Goal: Transaction & Acquisition: Purchase product/service

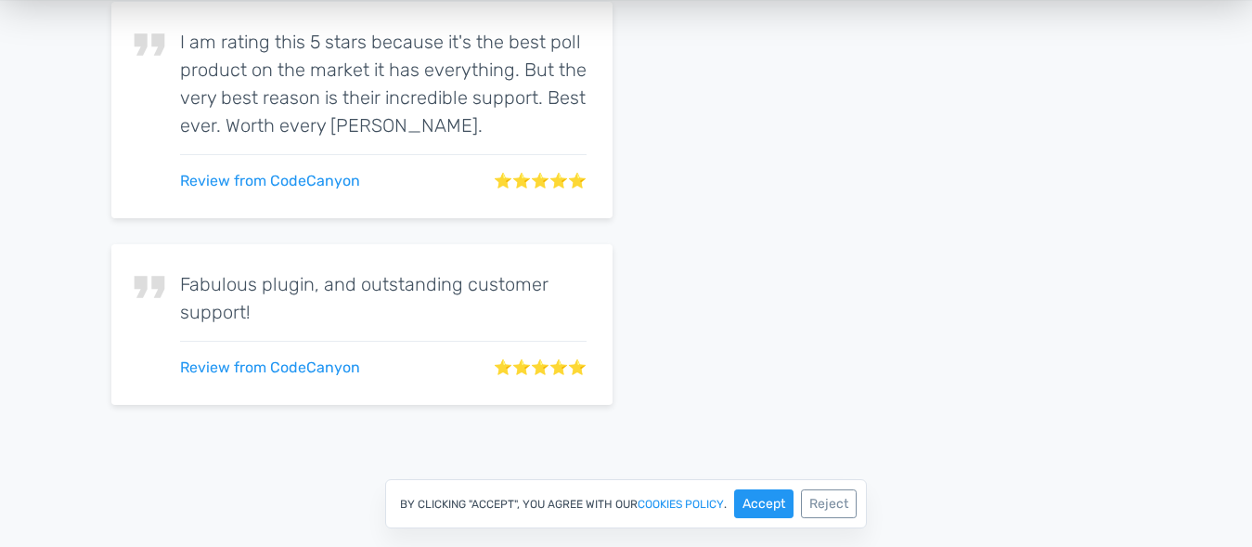
scroll to position [3380, 0]
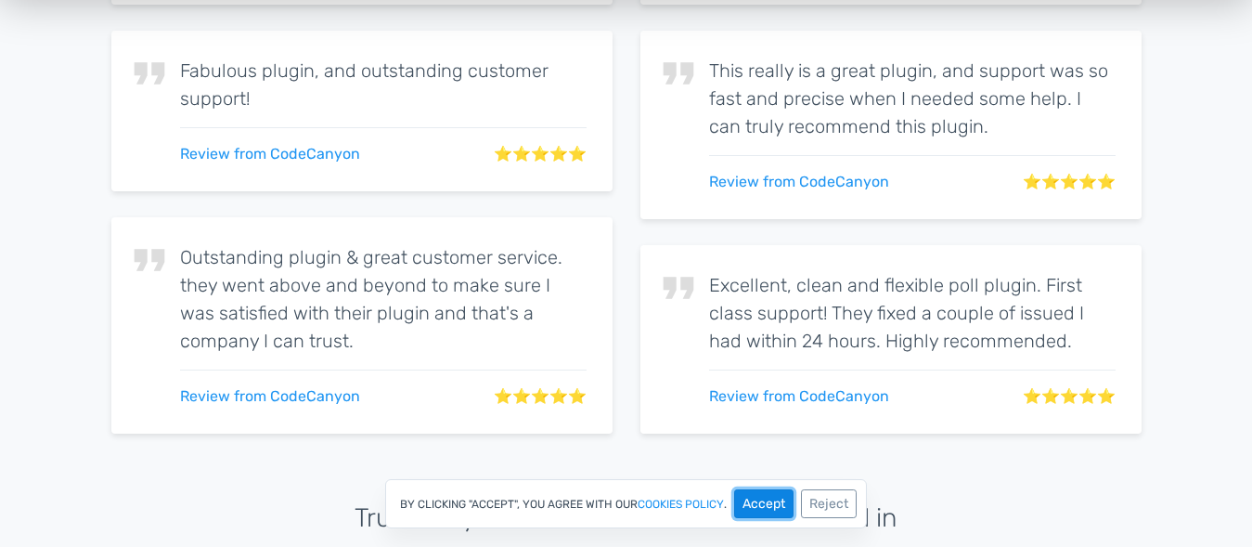
click at [774, 509] on button "Accept" at bounding box center [763, 503] width 59 height 29
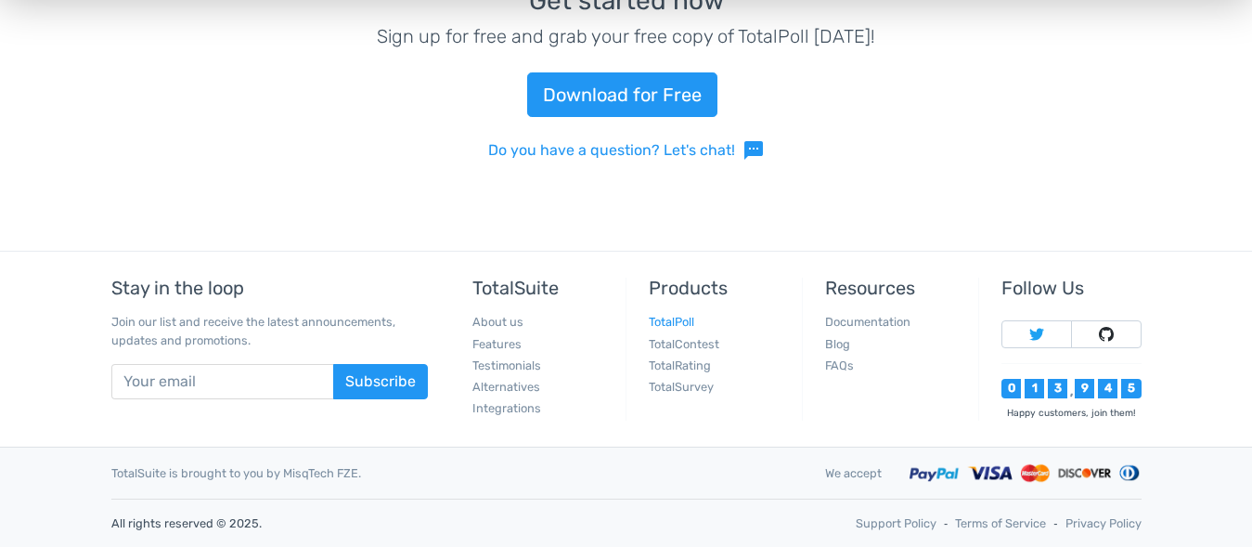
scroll to position [4188, 0]
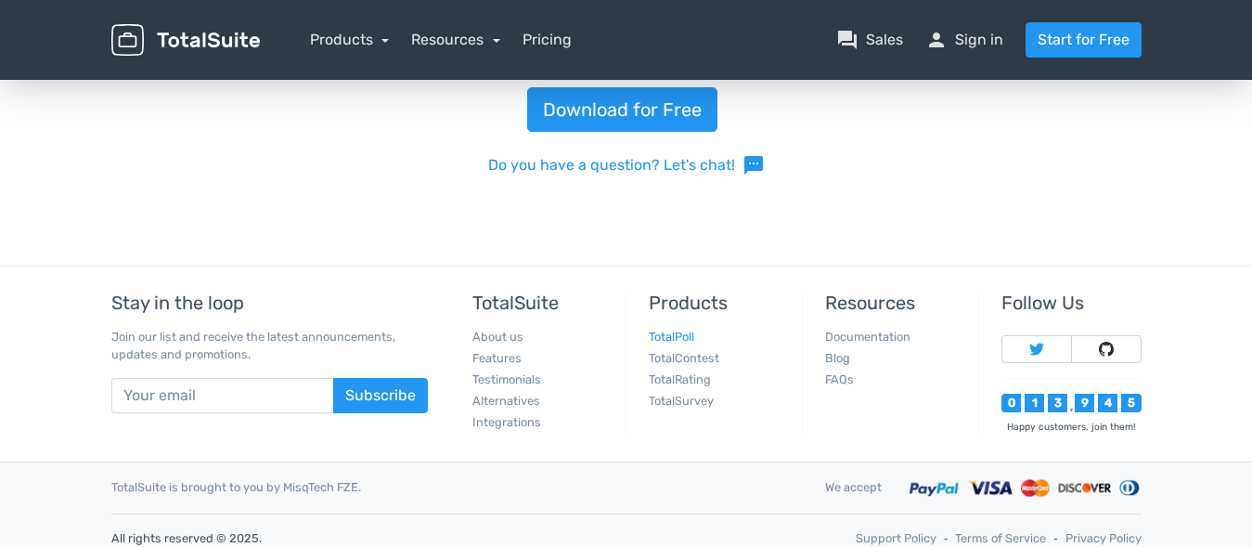
click at [681, 332] on link "TotalPoll" at bounding box center [671, 337] width 45 height 14
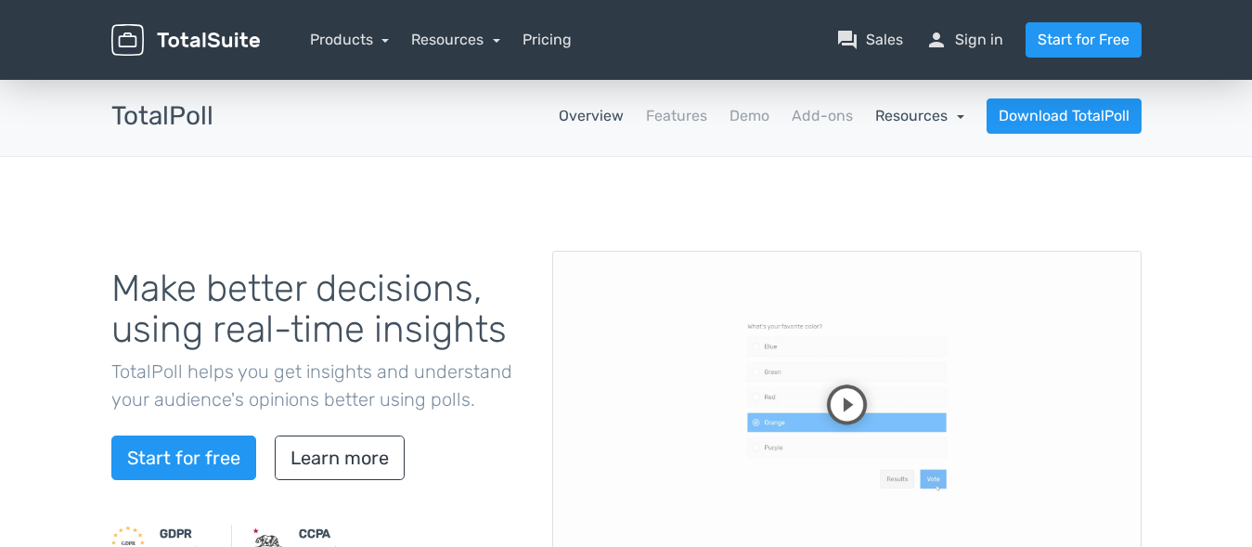
click at [963, 121] on link "Resources" at bounding box center [919, 116] width 89 height 18
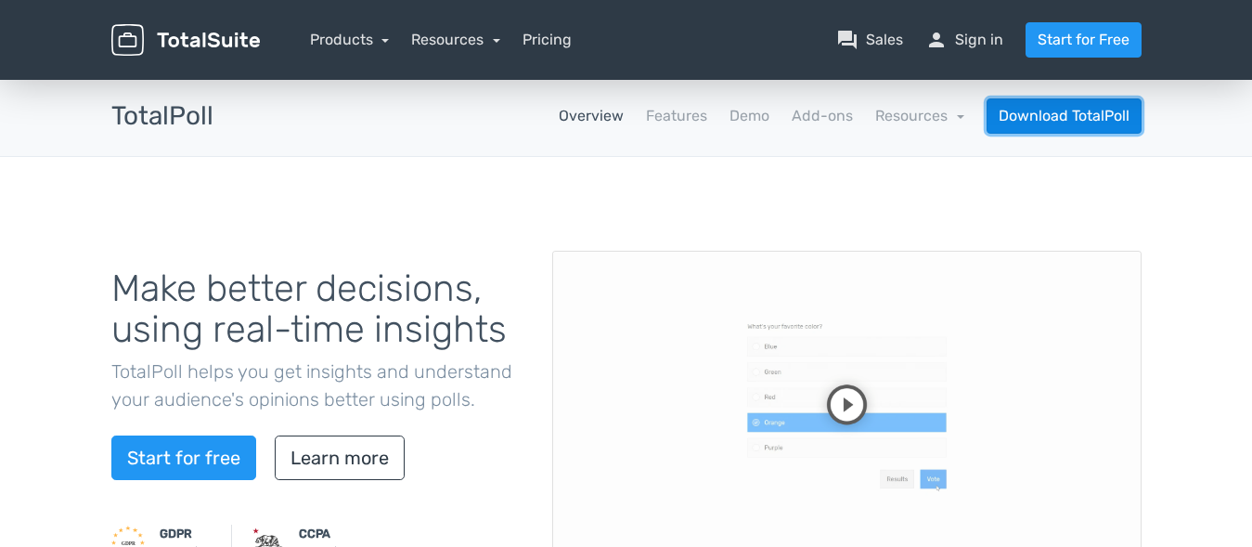
click at [1077, 126] on link "Download TotalPoll" at bounding box center [1064, 115] width 155 height 35
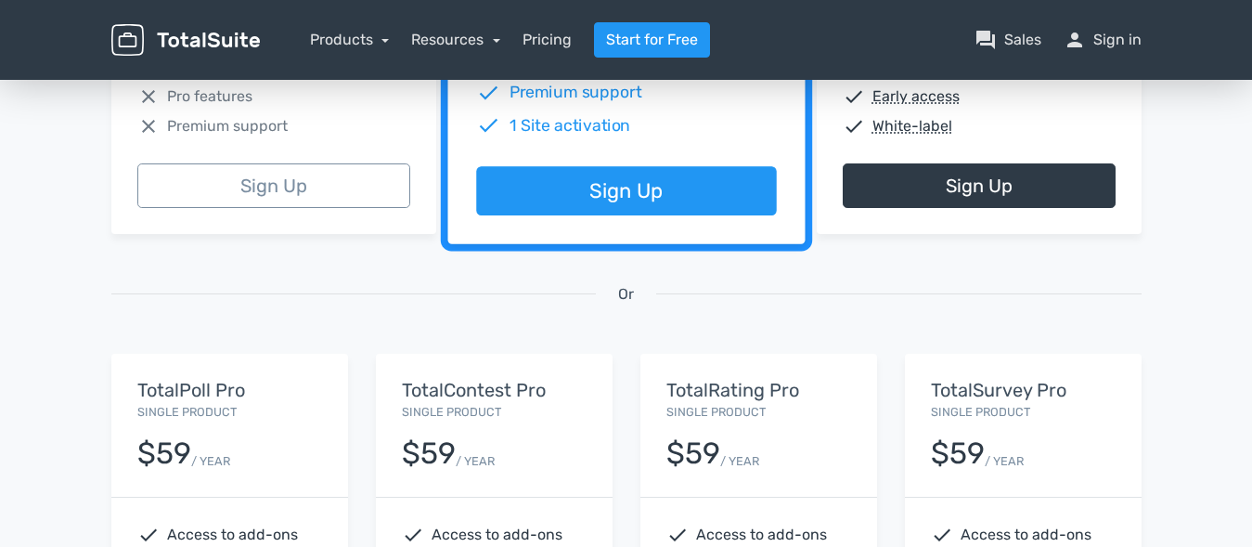
scroll to position [589, 0]
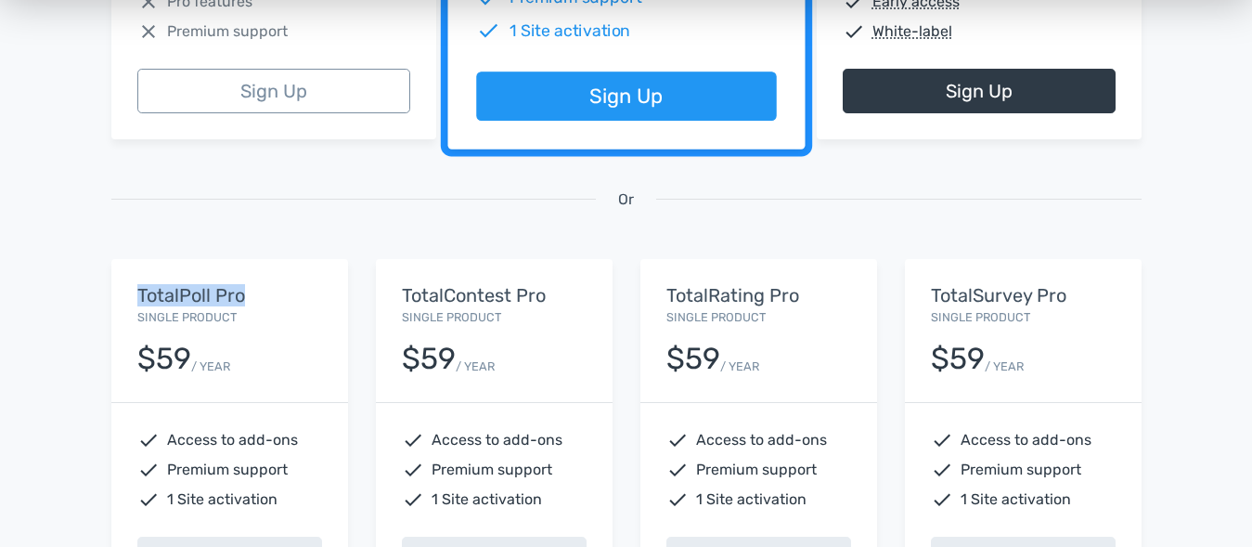
drag, startPoint x: 133, startPoint y: 295, endPoint x: 263, endPoint y: 289, distance: 130.1
click at [263, 289] on div "TotalPoll Pro Single Product $59 / YEAR" at bounding box center [229, 330] width 237 height 143
copy h5 "TotalPoll Pro"
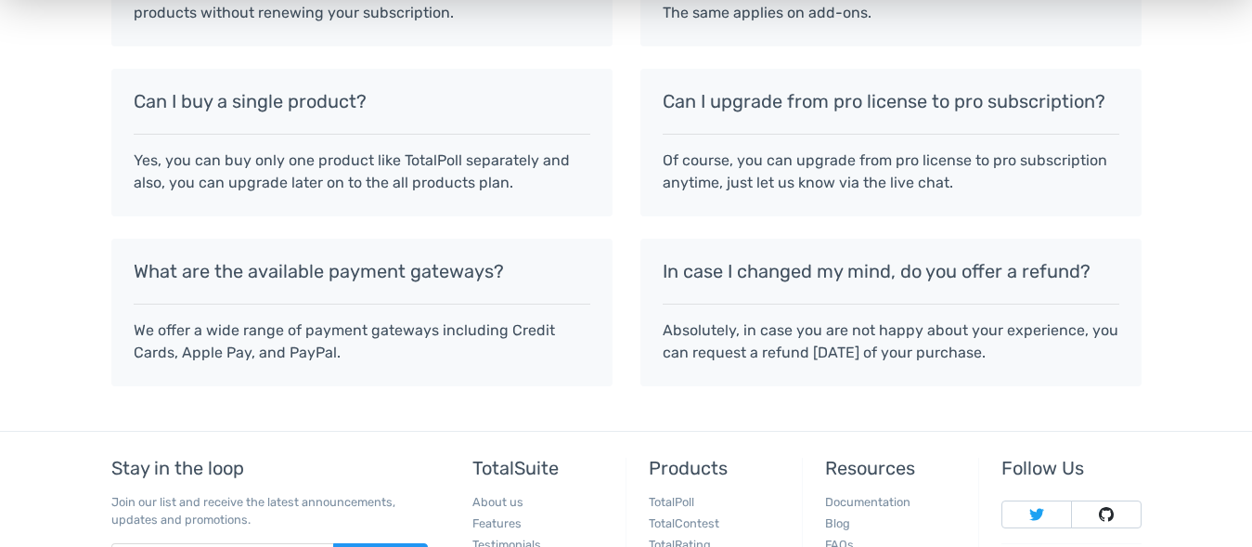
scroll to position [1704, 0]
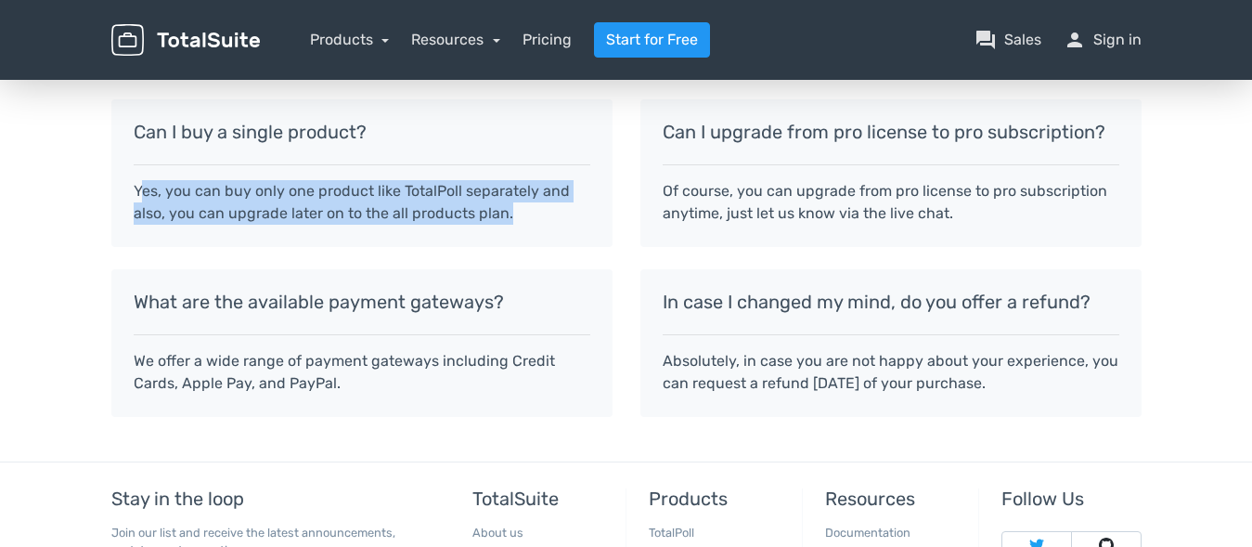
drag, startPoint x: 139, startPoint y: 191, endPoint x: 540, endPoint y: 284, distance: 411.6
click at [546, 214] on p "Yes, you can buy only one product like TotalPoll separately and also, you can u…" at bounding box center [362, 202] width 457 height 45
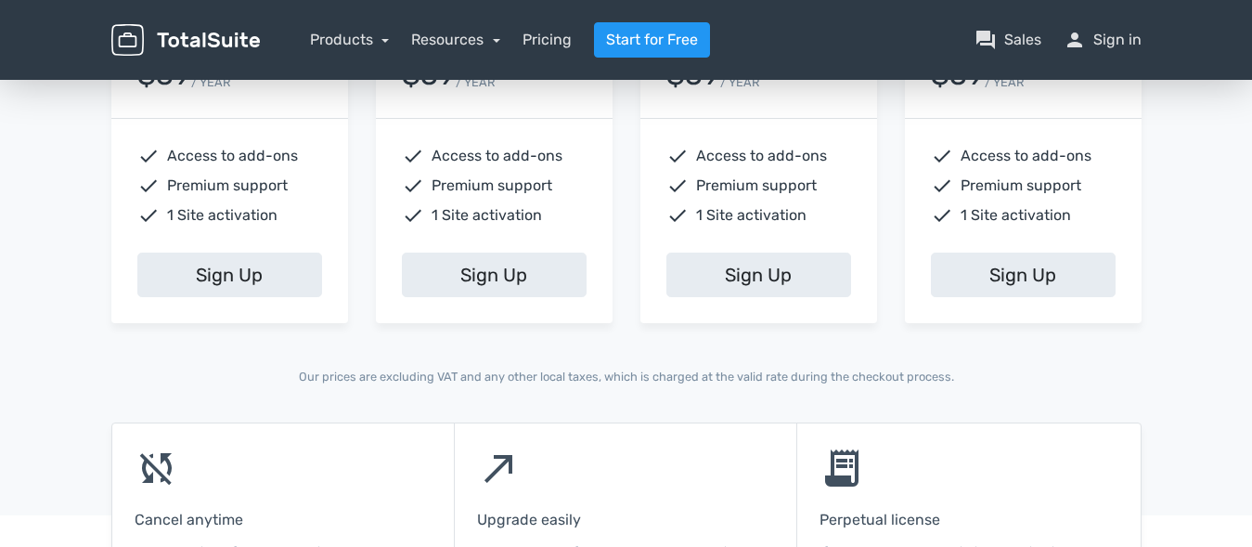
scroll to position [399, 0]
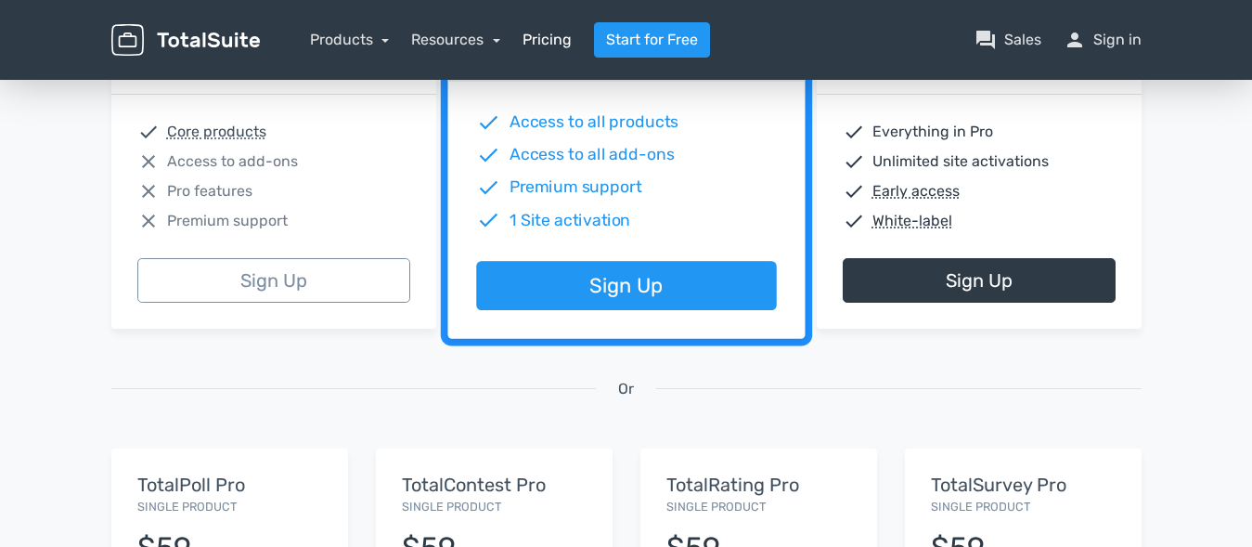
click at [556, 44] on link "Pricing" at bounding box center [547, 40] width 49 height 22
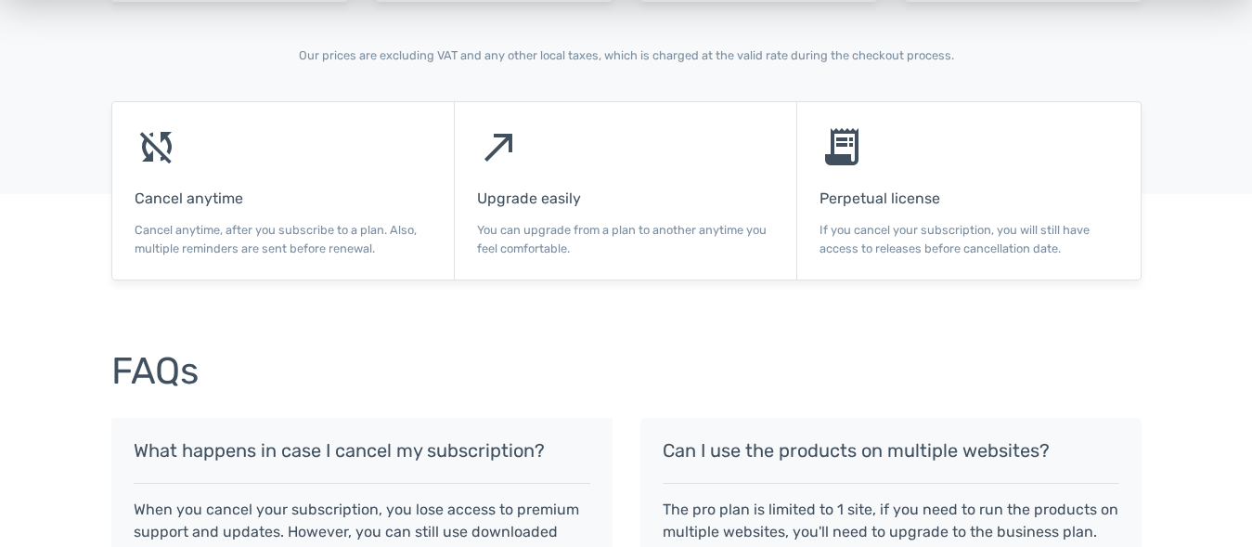
scroll to position [1231, 0]
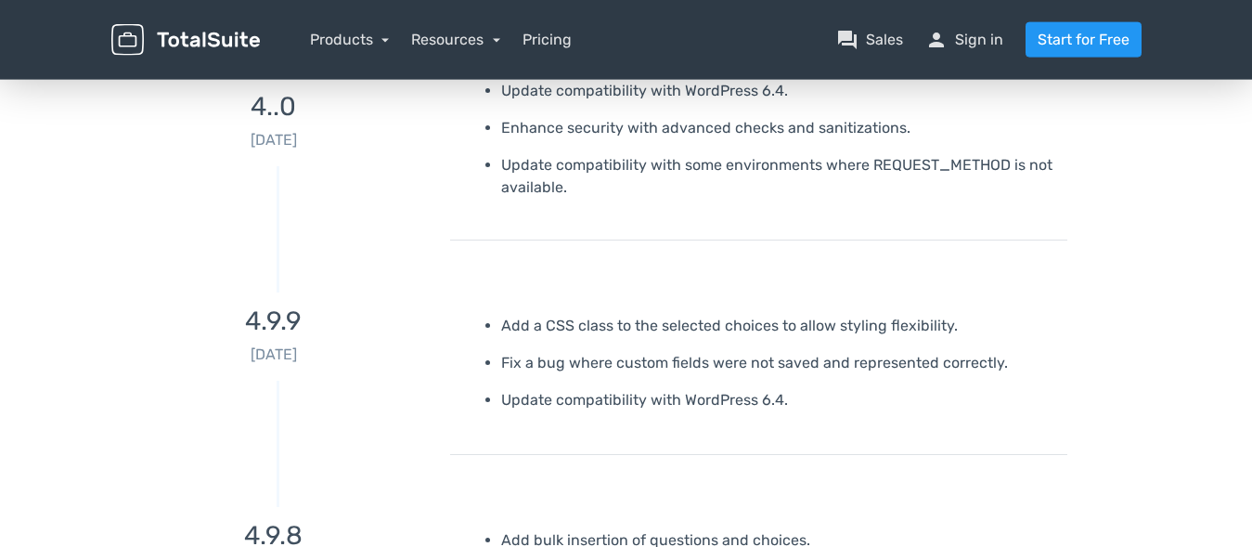
scroll to position [1515, 0]
